Goal: Information Seeking & Learning: Find specific page/section

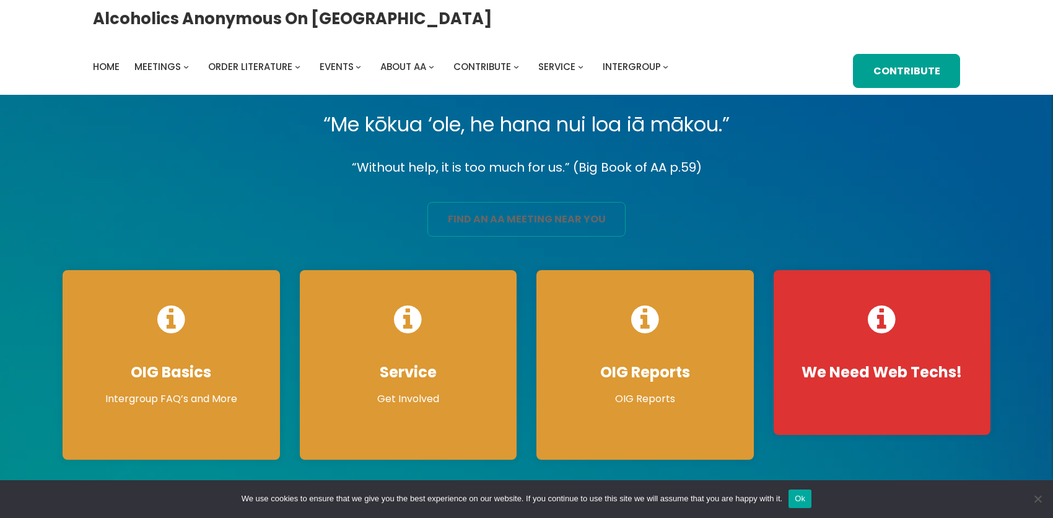
click at [481, 237] on link "find an aa meeting near you" at bounding box center [526, 219] width 198 height 35
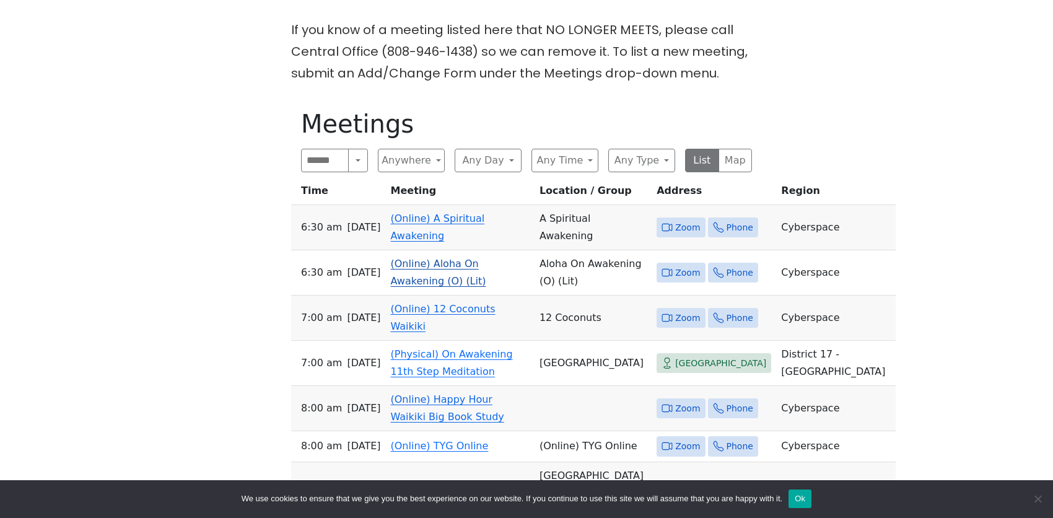
scroll to position [681, 0]
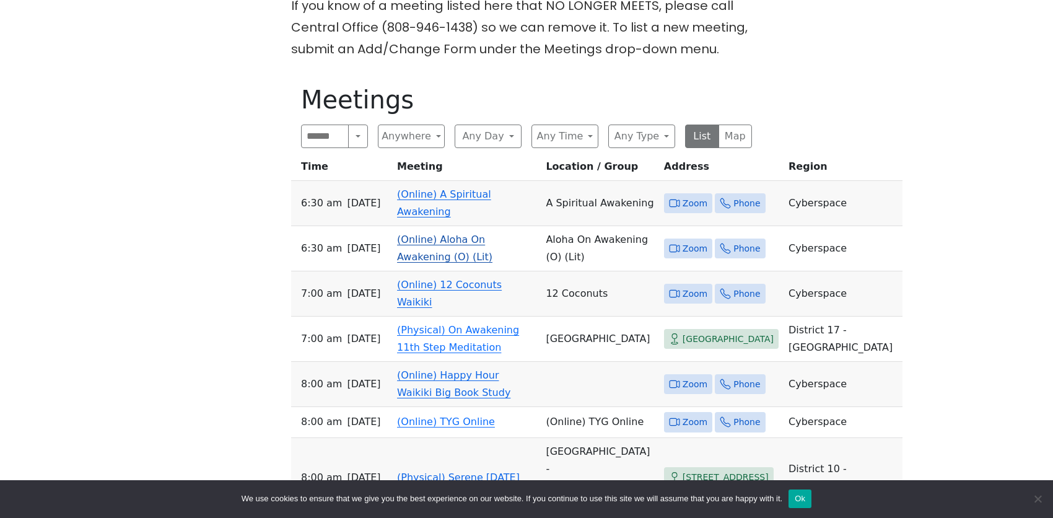
click at [450, 233] on link "(Online) Aloha On Awakening (O) (Lit)" at bounding box center [444, 247] width 95 height 29
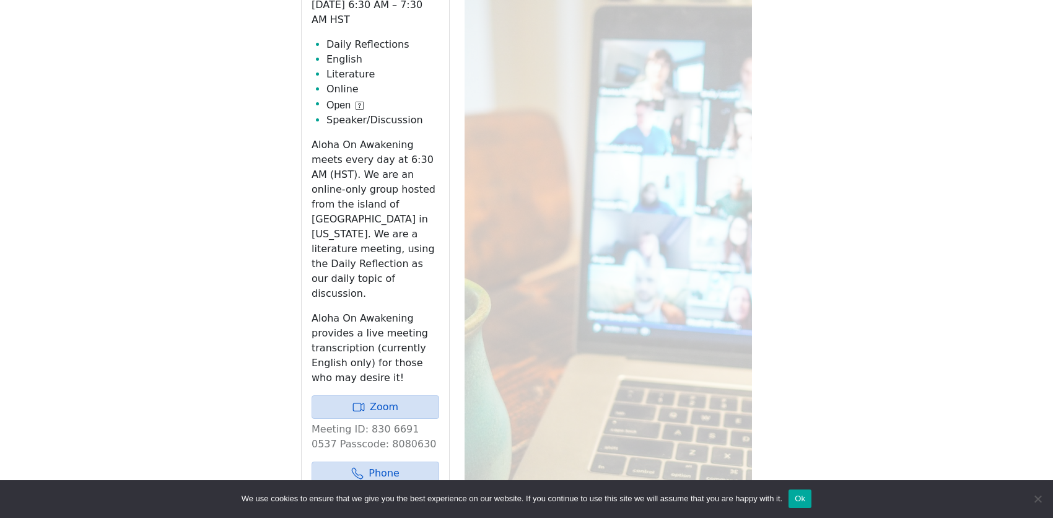
scroll to position [932, 0]
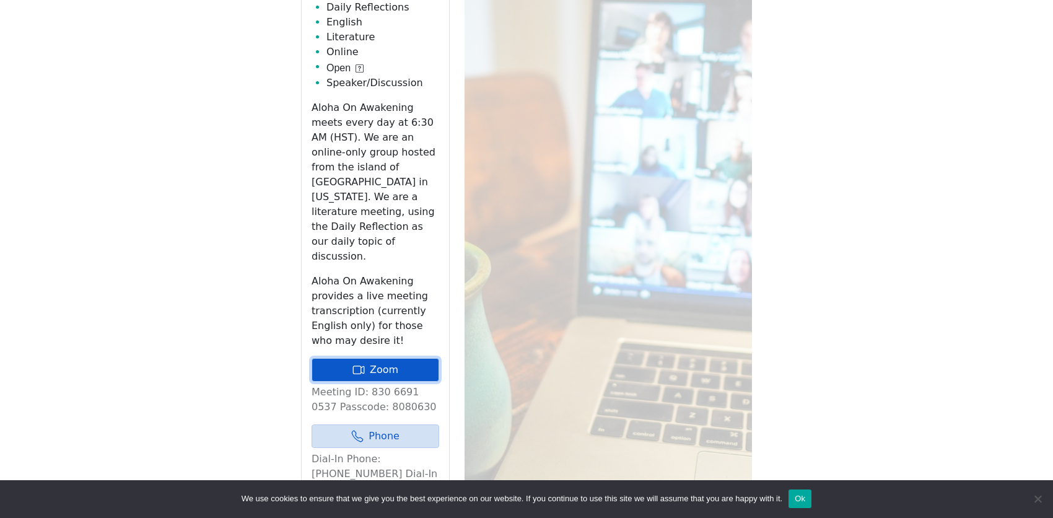
click at [424, 358] on link "Zoom" at bounding box center [376, 370] width 128 height 24
